Goal: Task Accomplishment & Management: Use online tool/utility

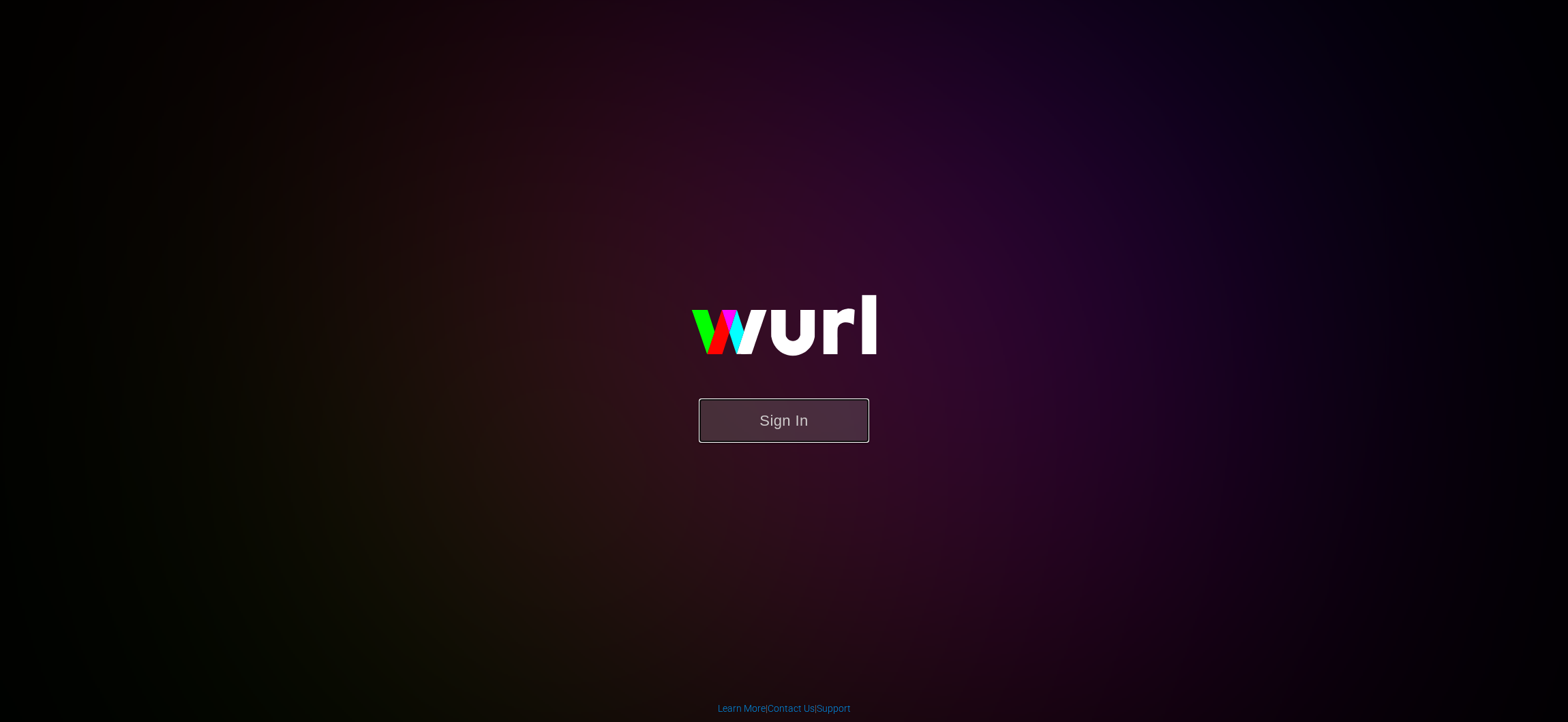
click at [816, 432] on button "Sign In" at bounding box center [784, 421] width 170 height 44
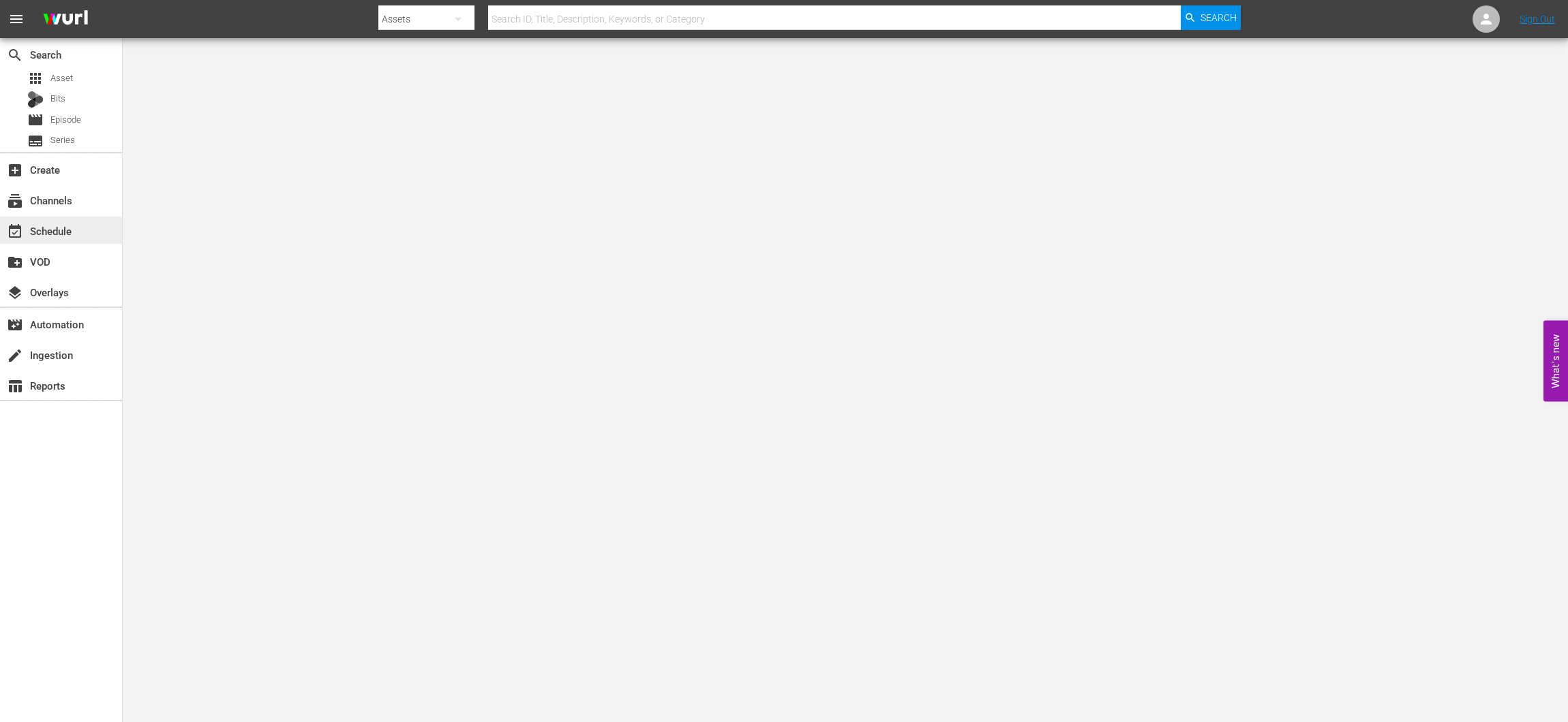
click at [43, 232] on div "event_available Schedule" at bounding box center [38, 229] width 76 height 12
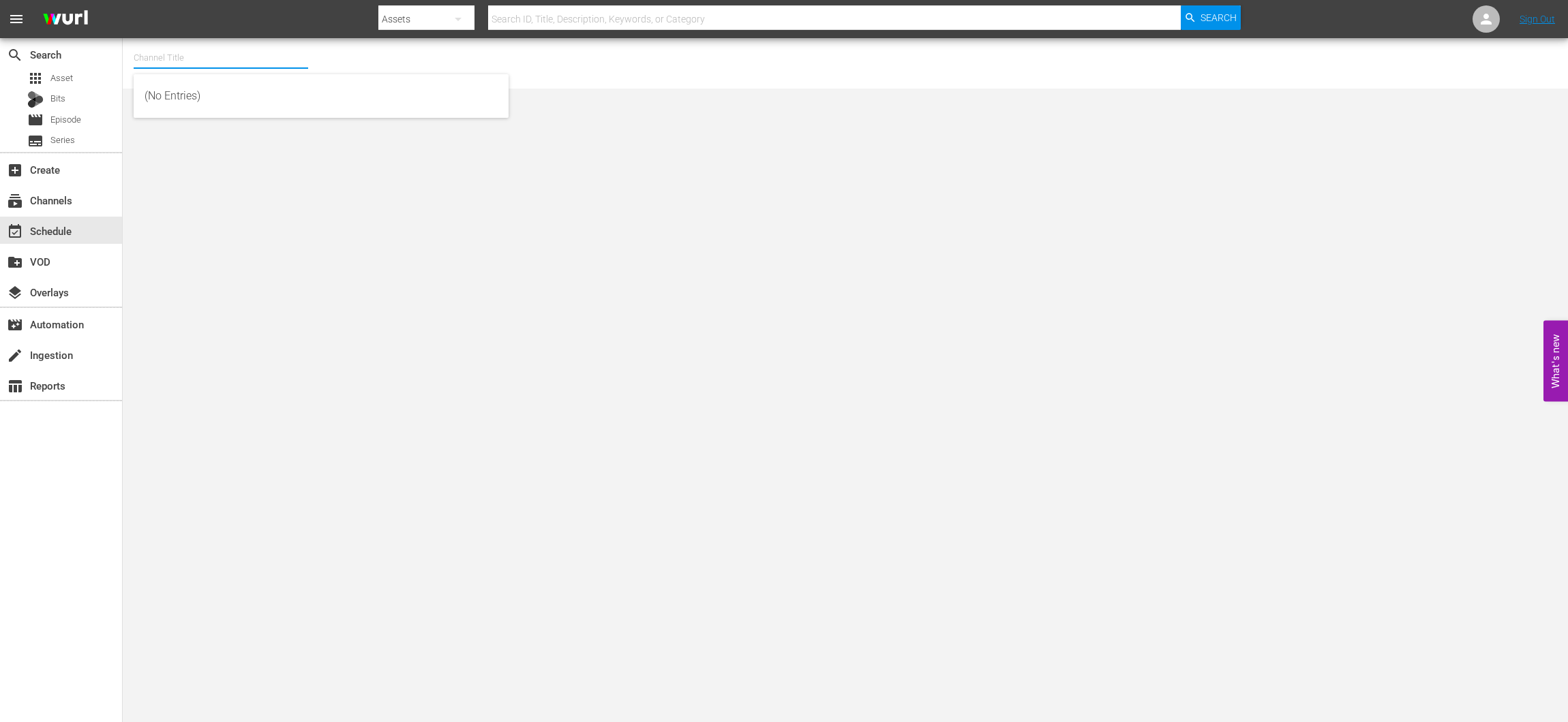
click at [254, 56] on input "text" at bounding box center [221, 58] width 175 height 33
click at [209, 83] on div "Bonanza-Billies TV (2101 - tricoast_tv_bonanzabilliestv_1)" at bounding box center [321, 96] width 353 height 33
type input "Bonanza-Billies TV (2101 - tricoast_tv_bonanzabilliestv_1)"
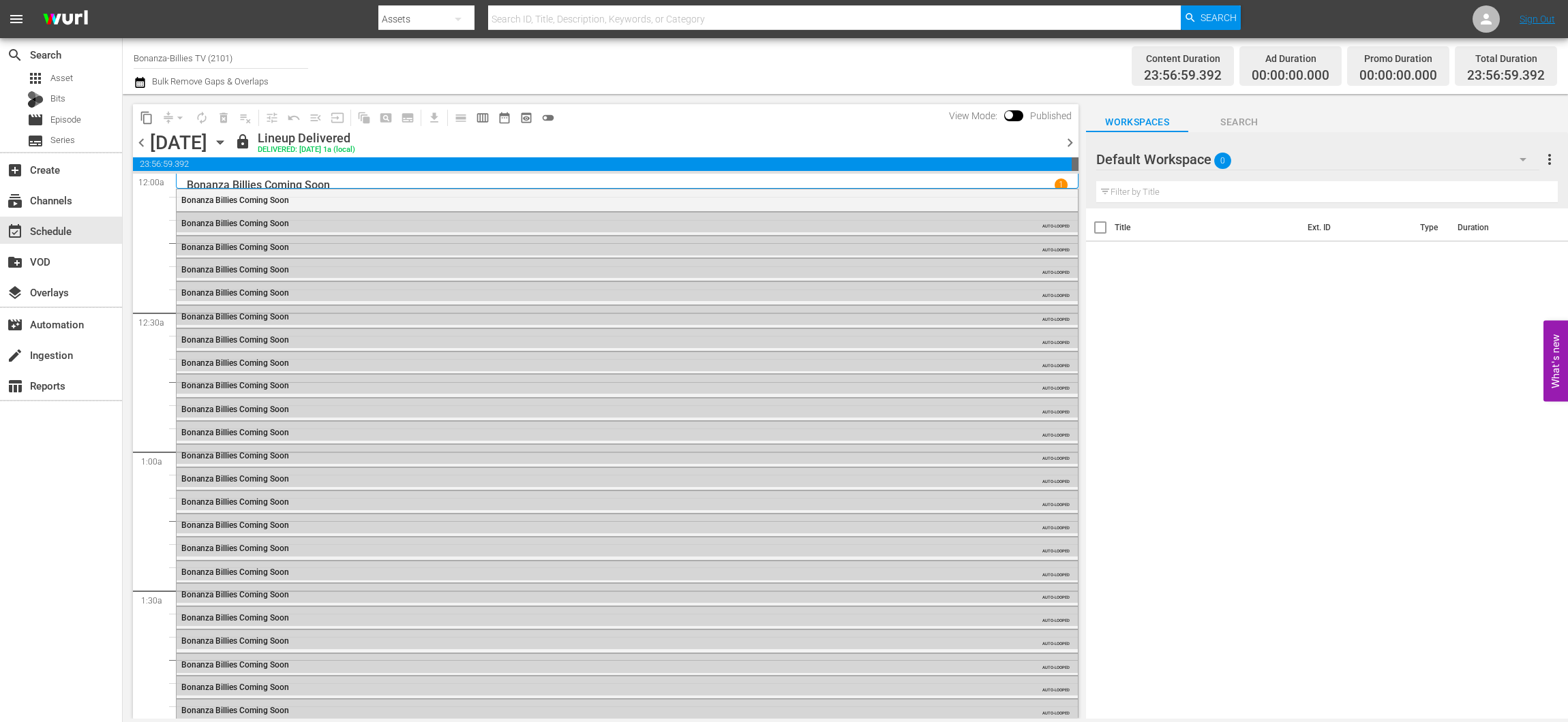
click at [1065, 138] on span "chevron_right" at bounding box center [1070, 142] width 17 height 17
click at [1069, 142] on span "chevron_right" at bounding box center [1070, 142] width 17 height 17
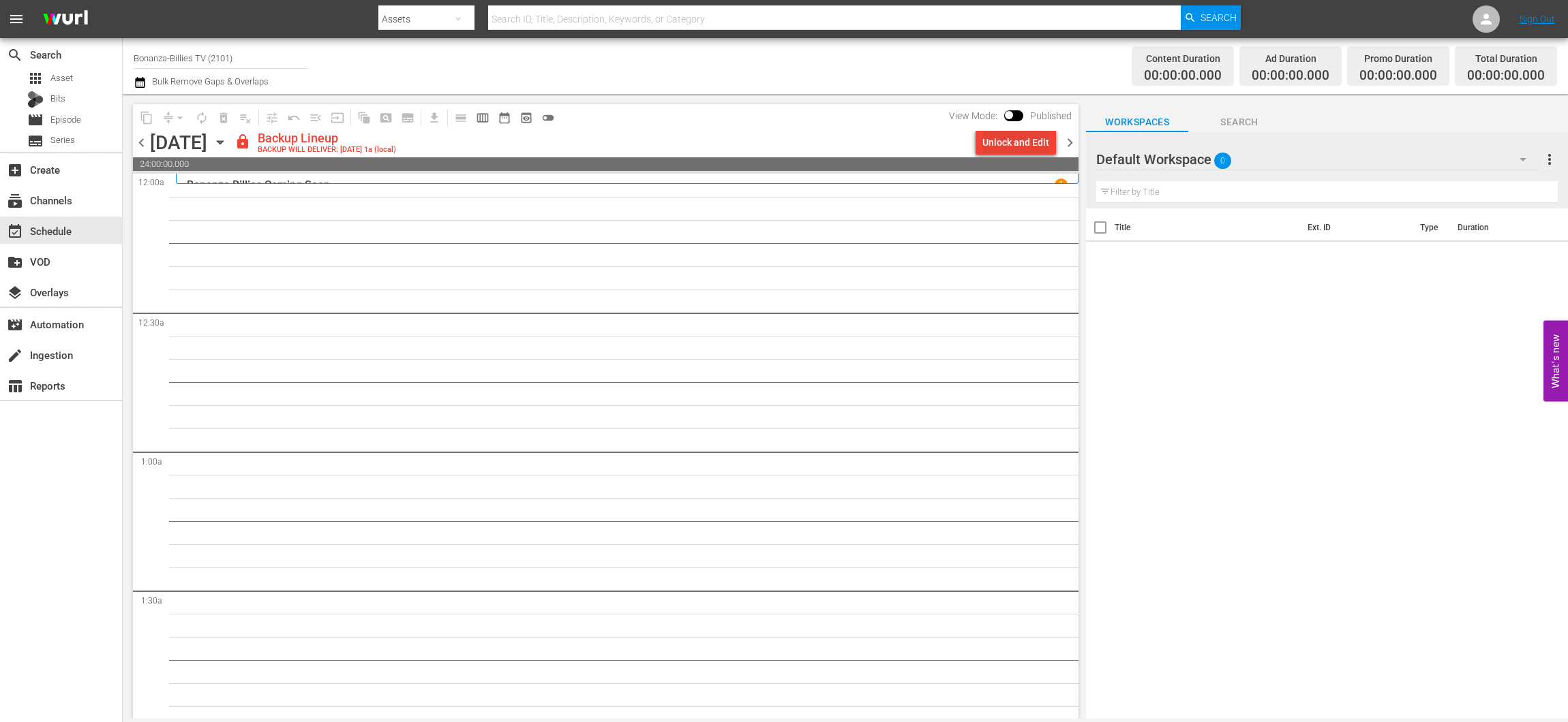
click at [1035, 142] on div "Unlock and Edit" at bounding box center [1015, 142] width 67 height 24
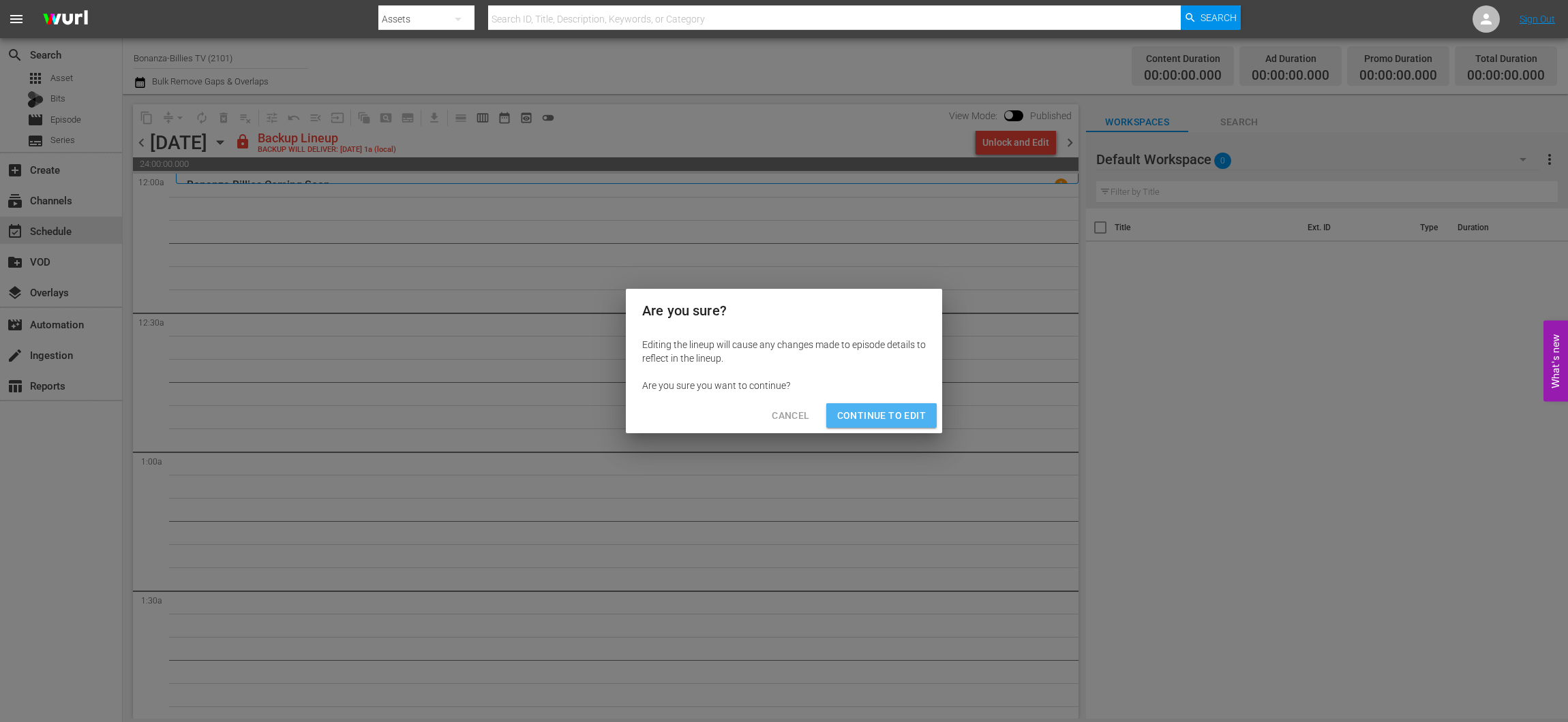
click at [896, 406] on button "Continue to Edit" at bounding box center [880, 415] width 110 height 25
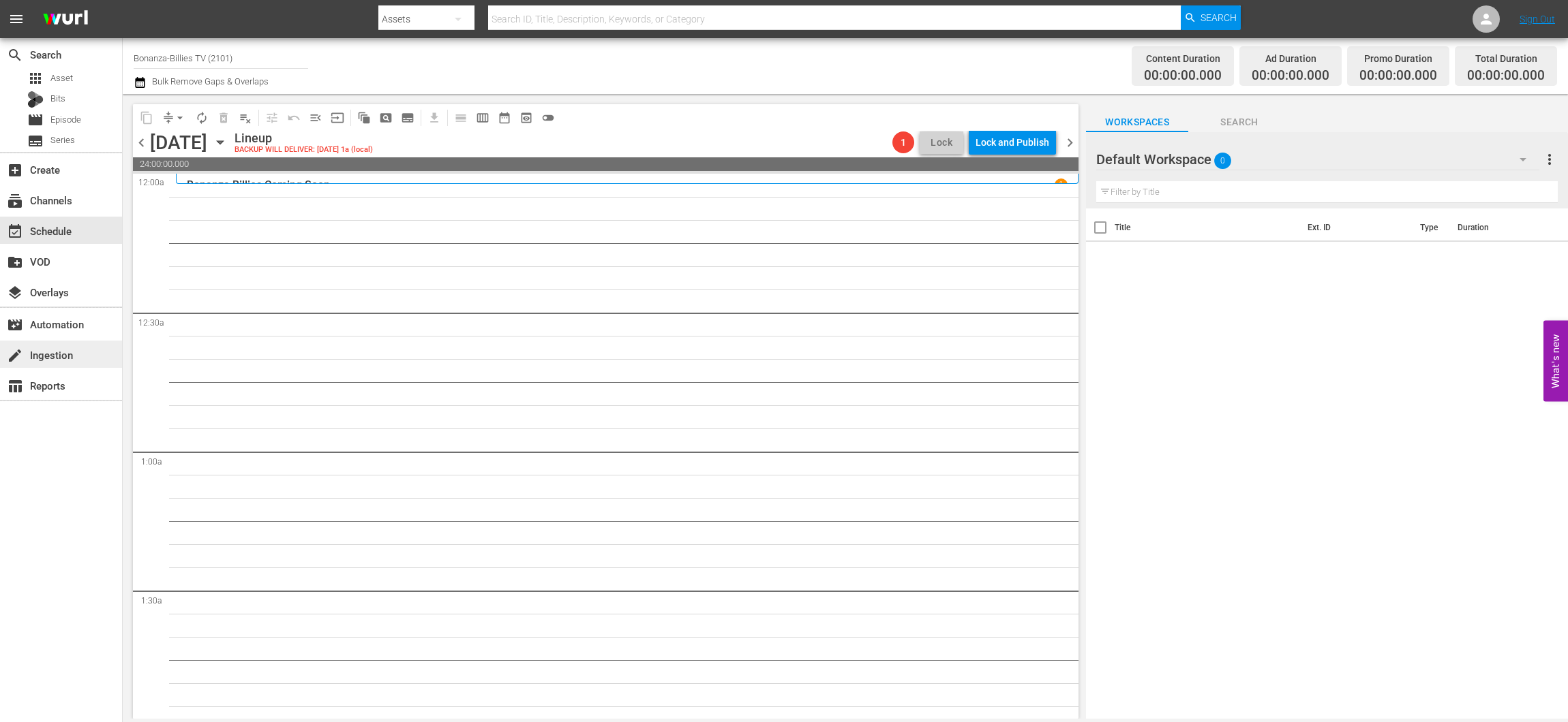
click at [56, 347] on div "create Ingestion" at bounding box center [38, 353] width 76 height 12
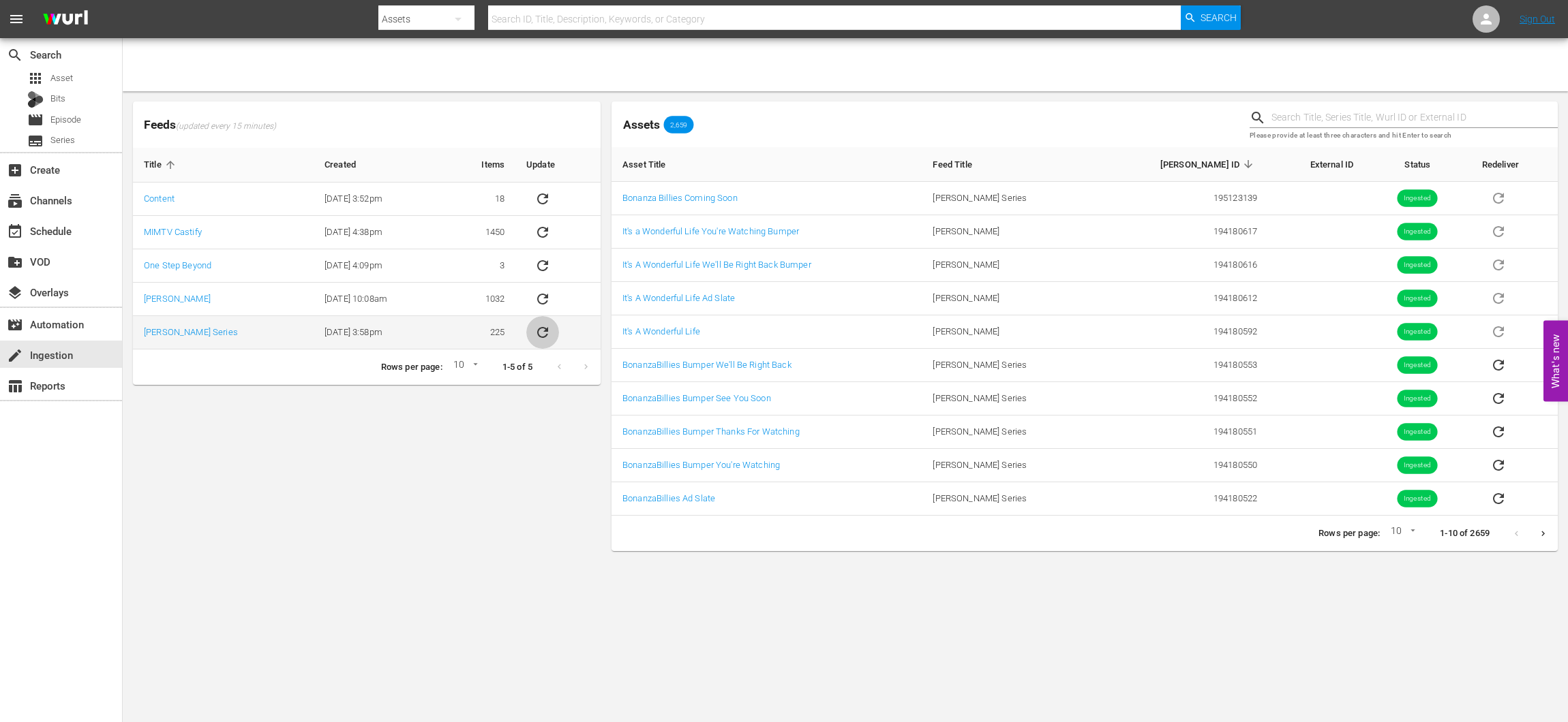
click at [546, 326] on icon "sticky table" at bounding box center [542, 332] width 17 height 17
click at [1540, 529] on icon "Next page" at bounding box center [1543, 534] width 10 height 10
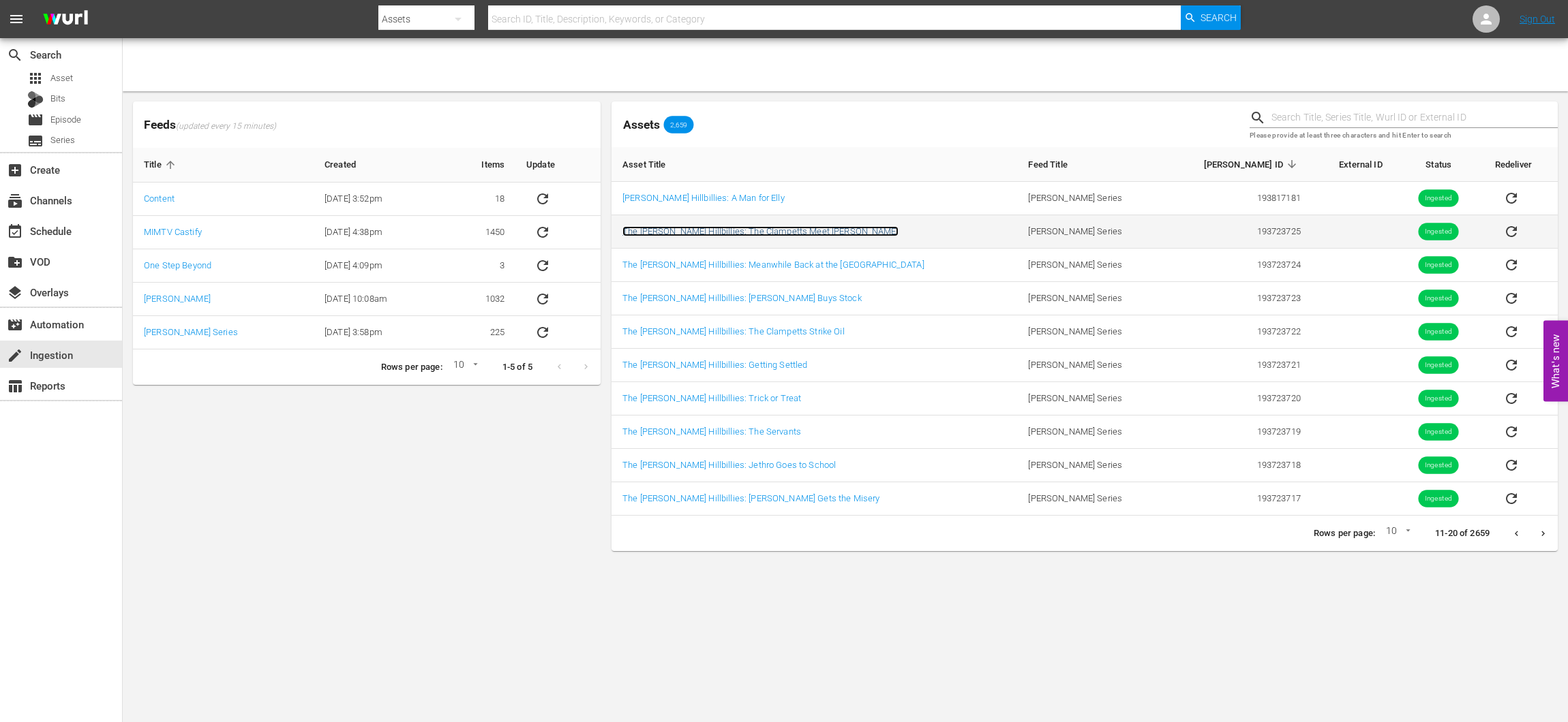
click at [762, 227] on link "The Beverly Hillbillies: The Clampetts Meet Mrs. Drysdale" at bounding box center [761, 231] width 276 height 10
